Goal: Task Accomplishment & Management: Manage account settings

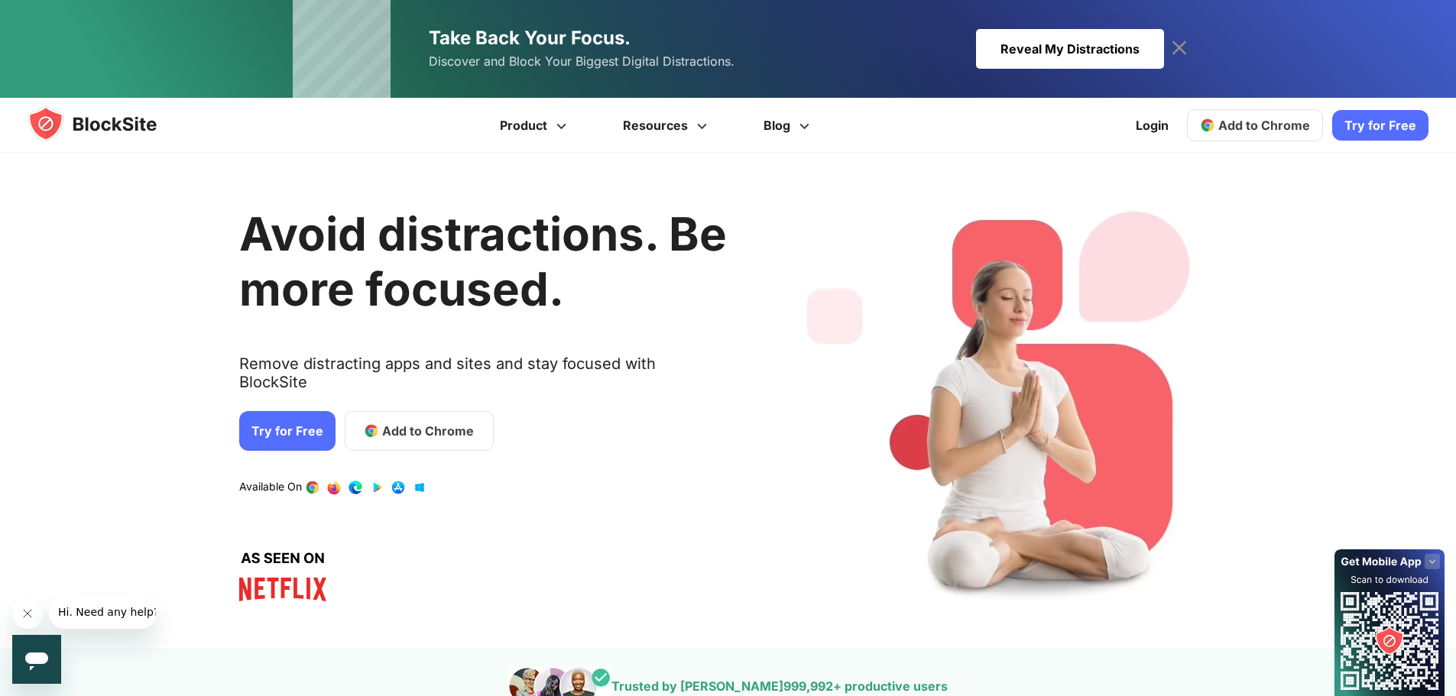
click at [1180, 45] on icon at bounding box center [1179, 48] width 24 height 24
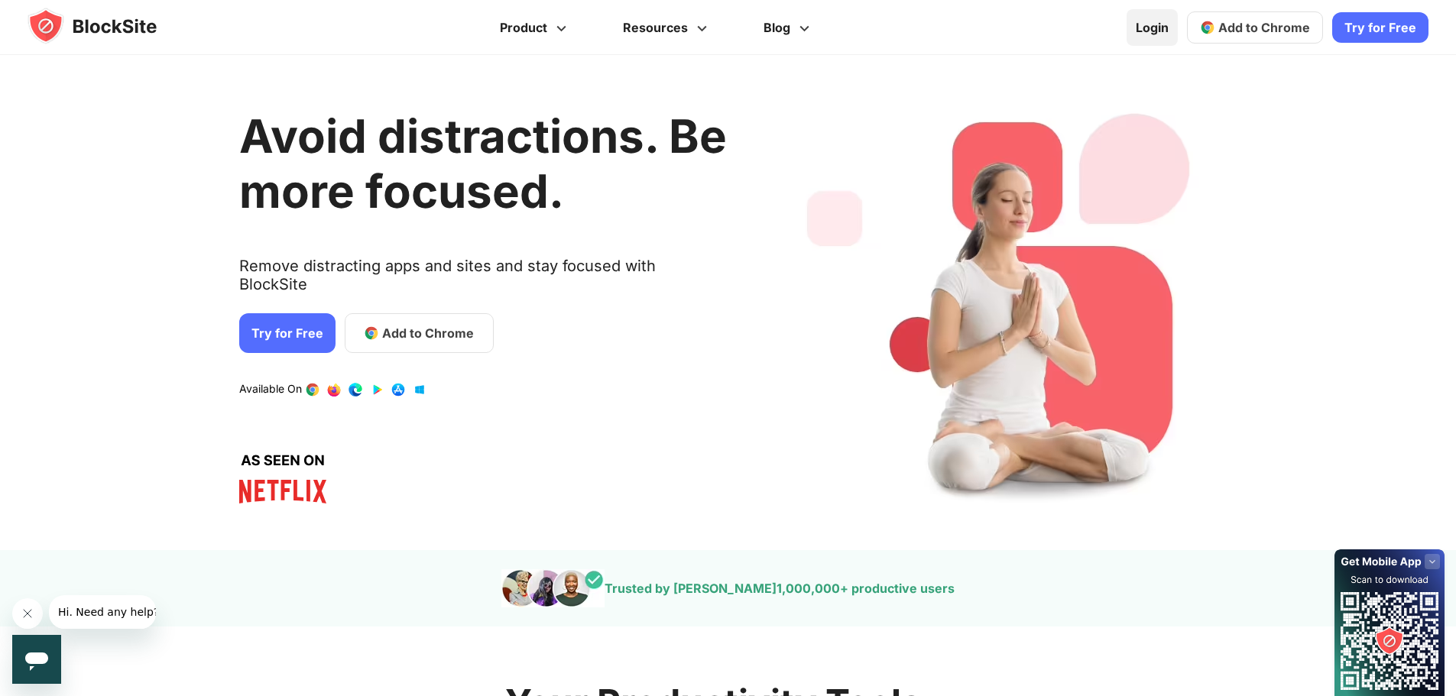
click at [1163, 30] on link "Login" at bounding box center [1151, 27] width 51 height 37
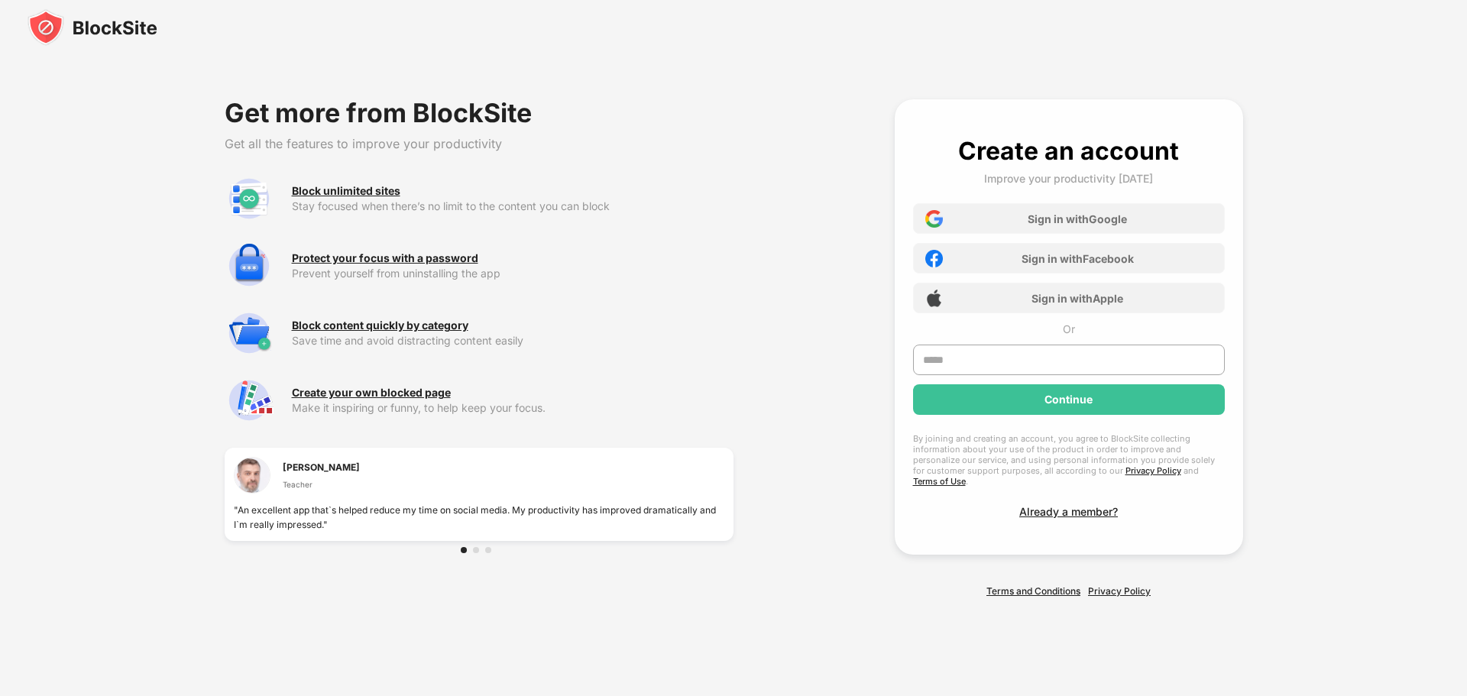
click at [99, 11] on img at bounding box center [93, 27] width 130 height 37
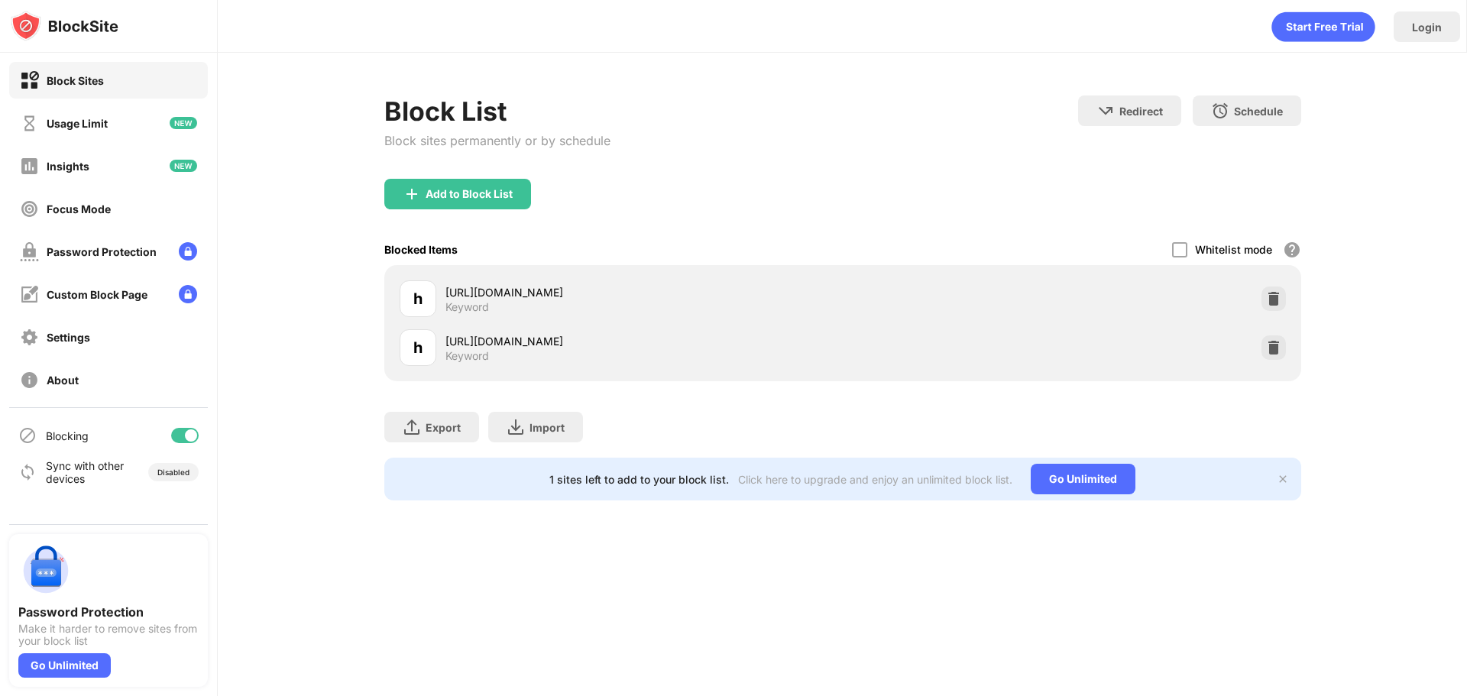
click at [1261, 357] on div "h https://www.youtube.com/ Keyword" at bounding box center [842, 347] width 899 height 49
click at [1283, 349] on div at bounding box center [1273, 347] width 24 height 24
